Goal: Information Seeking & Learning: Check status

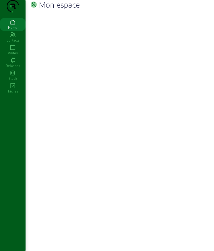
click at [10, 51] on icon at bounding box center [13, 48] width 26 height 6
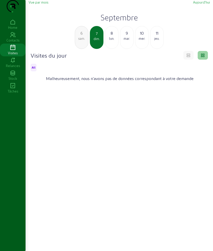
click at [110, 36] on div "8" at bounding box center [111, 33] width 13 height 6
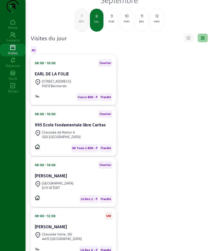
scroll to position [32, 0]
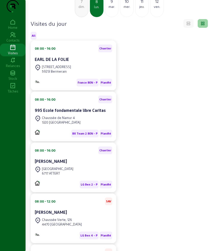
click at [145, 112] on div "08:00 - 16:00 Chantier EARL DE LA FOLIE [GEOGRAPHIC_DATA], 1206 59213 Bermerain…" at bounding box center [119, 168] width 183 height 254
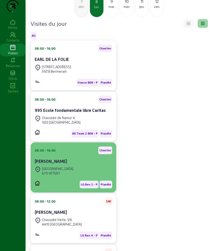
click at [57, 166] on div "[PERSON_NAME]" at bounding box center [73, 161] width 77 height 7
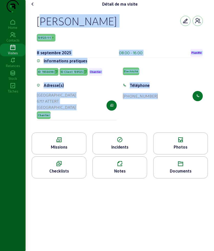
drag, startPoint x: 36, startPoint y: 26, endPoint x: 176, endPoint y: 109, distance: 163.3
click at [176, 109] on div "[PERSON_NAME] 139125-1-1 [DATE] 08:00 - 16:00 Planifié Informations pratiques I…" at bounding box center [120, 70] width 178 height 124
copy cam-empty "[PERSON_NAME] 139125-1-1 [DATE] 08:00 - 16:00 Planifié Informations pratiques I…"
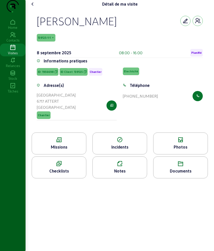
click at [49, 150] on div "Missions" at bounding box center [59, 147] width 54 height 6
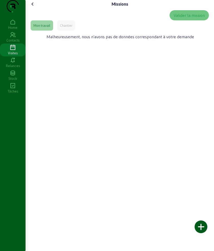
click at [68, 28] on div "Chantier" at bounding box center [66, 25] width 12 height 5
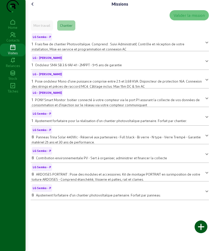
drag, startPoint x: 38, startPoint y: 218, endPoint x: 43, endPoint y: 213, distance: 6.3
click at [38, 216] on div "Missions Valider la mission Mon travail Chantier LG Semko - P 1 Frais fixe de c…" at bounding box center [120, 125] width 188 height 251
drag, startPoint x: 43, startPoint y: 213, endPoint x: 38, endPoint y: 212, distance: 4.8
click at [38, 204] on div "Missions Valider la mission Mon travail Chantier LG Semko - P 1 Frais fixe de c…" at bounding box center [120, 102] width 188 height 204
click at [117, 222] on div "Missions Valider la mission Mon travail Chantier LG Semko - P 1 Frais fixe de c…" at bounding box center [120, 125] width 188 height 251
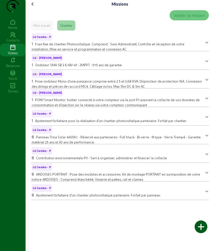
drag, startPoint x: 160, startPoint y: 220, endPoint x: 164, endPoint y: 216, distance: 5.4
click at [160, 219] on div "Missions Valider la mission Mon travail Chantier LG Semko - P 1 Frais fixe de c…" at bounding box center [120, 125] width 188 height 251
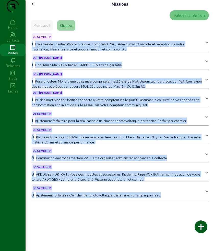
drag, startPoint x: 166, startPoint y: 215, endPoint x: 29, endPoint y: 55, distance: 210.5
click at [29, 55] on div "Missions Valider la mission Mon travail Chantier LG Semko - P 1 Frais fixe de c…" at bounding box center [120, 125] width 188 height 251
copy mat-accordion "9 Lorem ipsu do sitametc Adipiscingelit. Seddoeiu : Tempo Incididuntutl, Etdolo…"
click at [32, 7] on icon at bounding box center [33, 4] width 6 height 6
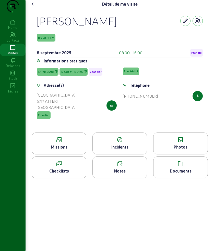
click at [168, 150] on div "Photos" at bounding box center [180, 147] width 54 height 6
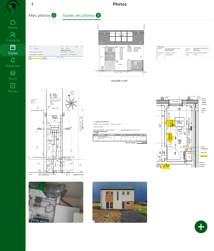
click at [32, 7] on icon at bounding box center [33, 4] width 6 height 6
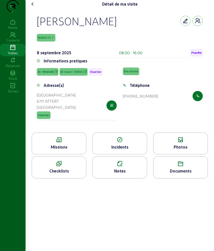
click at [34, 7] on icon at bounding box center [33, 4] width 6 height 6
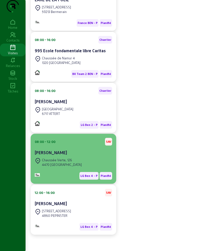
scroll to position [104, 0]
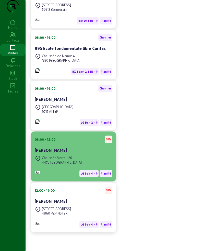
click at [72, 149] on div "[PERSON_NAME]" at bounding box center [73, 150] width 77 height 6
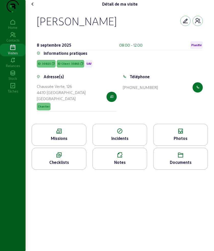
drag, startPoint x: 36, startPoint y: 28, endPoint x: 169, endPoint y: 96, distance: 149.0
click at [169, 96] on div "[PERSON_NAME] [DATE] 08:00 - 12:00 Planifié Informations pratiques ID: 30825 ID…" at bounding box center [120, 66] width 178 height 116
copy cam-empty "[PERSON_NAME] [DATE] 08:00 - 12:00 Planifié Informations pratiques ID: 30825 ID…"
click at [70, 142] on div "Missions" at bounding box center [59, 138] width 54 height 6
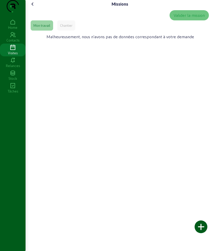
drag, startPoint x: 48, startPoint y: 34, endPoint x: 55, endPoint y: 35, distance: 7.5
click at [49, 28] on div "Mon travail" at bounding box center [41, 25] width 17 height 5
click at [67, 28] on div "Chantier" at bounding box center [66, 25] width 12 height 5
click at [33, 7] on icon at bounding box center [33, 4] width 6 height 6
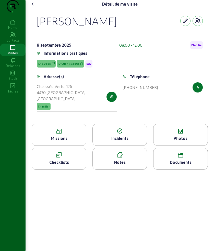
click at [175, 142] on div "Photos" at bounding box center [180, 138] width 54 height 6
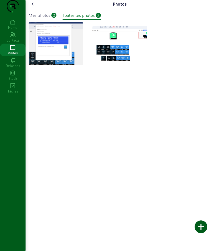
click at [34, 7] on icon at bounding box center [33, 4] width 6 height 6
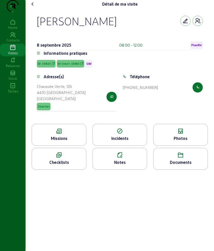
click at [34, 7] on icon at bounding box center [33, 4] width 6 height 6
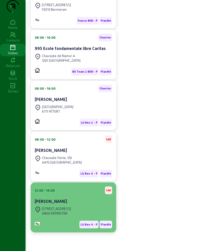
scroll to position [104, 0]
click at [59, 208] on div "[STREET_ADDRESS]" at bounding box center [56, 209] width 29 height 5
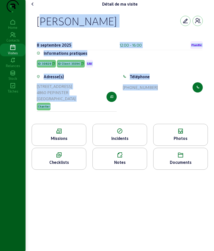
drag, startPoint x: 36, startPoint y: 27, endPoint x: 183, endPoint y: 105, distance: 166.9
click at [183, 105] on div "[PERSON_NAME] [DATE] 12:00 - 16:00 Planifié Informations pratiques ID: 30829 ID…" at bounding box center [120, 66] width 178 height 116
copy cam-empty "[PERSON_NAME] [DATE] 12:00 - 16:00 Planifié Informations pratiques ID: 30829 ID…"
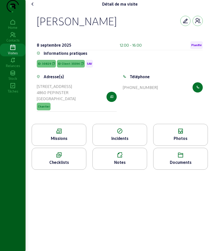
click at [64, 142] on div "Missions" at bounding box center [59, 138] width 54 height 6
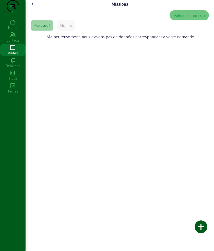
drag, startPoint x: 32, startPoint y: 48, endPoint x: 61, endPoint y: 44, distance: 29.1
click at [50, 41] on div "Malheureusement, nous n'avons pas de données correspondant à votre demande" at bounding box center [120, 37] width 178 height 9
click at [71, 31] on div "Chantier" at bounding box center [66, 25] width 18 height 10
click at [46, 31] on div "Mon travail" at bounding box center [42, 25] width 22 height 10
click at [35, 7] on icon at bounding box center [33, 4] width 6 height 6
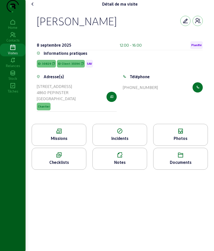
click at [183, 134] on icon at bounding box center [180, 131] width 54 height 6
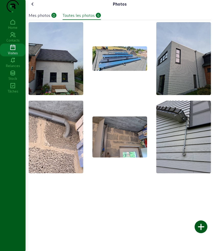
click at [33, 7] on icon at bounding box center [33, 4] width 6 height 6
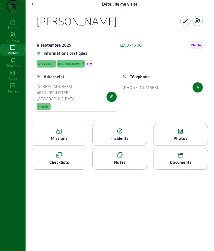
click at [34, 7] on icon at bounding box center [33, 4] width 6 height 6
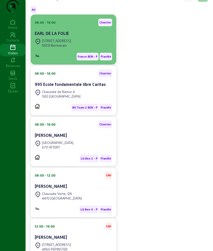
scroll to position [40, 0]
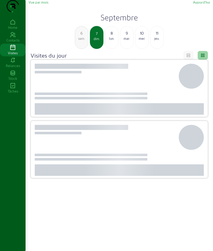
click at [80, 5] on div "Vue par mois [DATE]" at bounding box center [119, 2] width 181 height 5
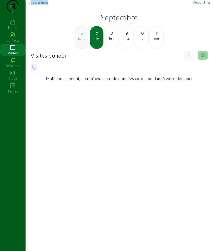
drag, startPoint x: 88, startPoint y: 56, endPoint x: 80, endPoint y: 53, distance: 8.9
click at [86, 49] on div "6 sam. 7 dim. 8 [DATE] mer. 11 jeu." at bounding box center [119, 37] width 187 height 23
click at [80, 49] on div "6 sam." at bounding box center [82, 37] width 14 height 23
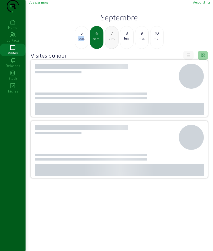
click at [80, 49] on div "5 ven." at bounding box center [82, 37] width 14 height 23
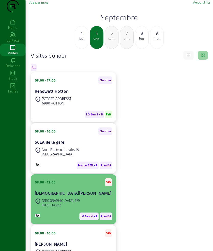
click at [96, 196] on div "[DEMOGRAPHIC_DATA][PERSON_NAME]" at bounding box center [73, 193] width 77 height 6
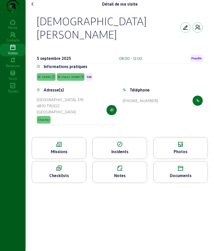
click at [60, 142] on icon at bounding box center [59, 145] width 54 height 6
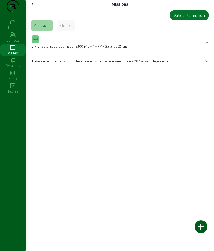
click at [35, 7] on icon at bounding box center [33, 4] width 6 height 6
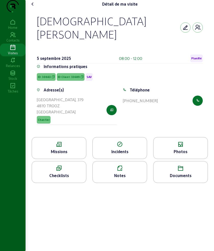
click at [34, 7] on icon at bounding box center [33, 4] width 6 height 6
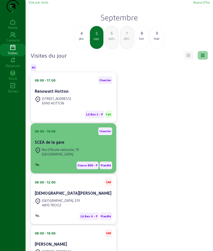
click at [64, 145] on div "SCEA de la gare" at bounding box center [73, 142] width 77 height 6
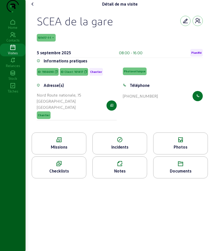
click at [37, 8] on cam-font-icon at bounding box center [33, 4] width 8 height 8
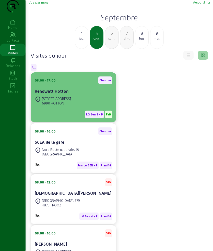
click at [67, 101] on div "[STREET_ADDRESS]" at bounding box center [56, 98] width 29 height 5
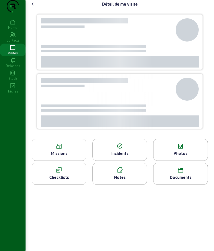
click at [64, 157] on div "Missions" at bounding box center [59, 153] width 54 height 6
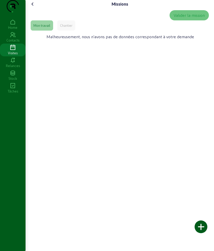
click at [33, 8] on cam-font-icon at bounding box center [33, 4] width 8 height 8
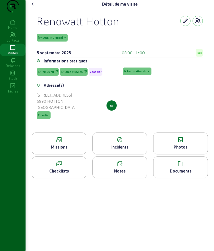
click at [37, 8] on cam-font-icon at bounding box center [33, 4] width 8 height 8
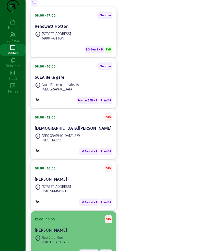
scroll to position [100, 0]
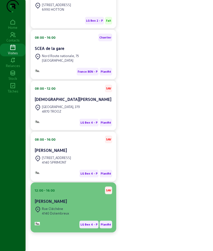
click at [69, 206] on div "[PERSON_NAME]" at bounding box center [73, 201] width 77 height 7
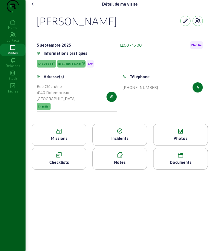
click at [72, 134] on icon at bounding box center [59, 131] width 54 height 6
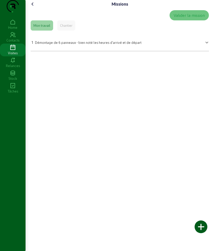
click at [35, 7] on icon at bounding box center [33, 4] width 6 height 6
